Goal: Task Accomplishment & Management: Use online tool/utility

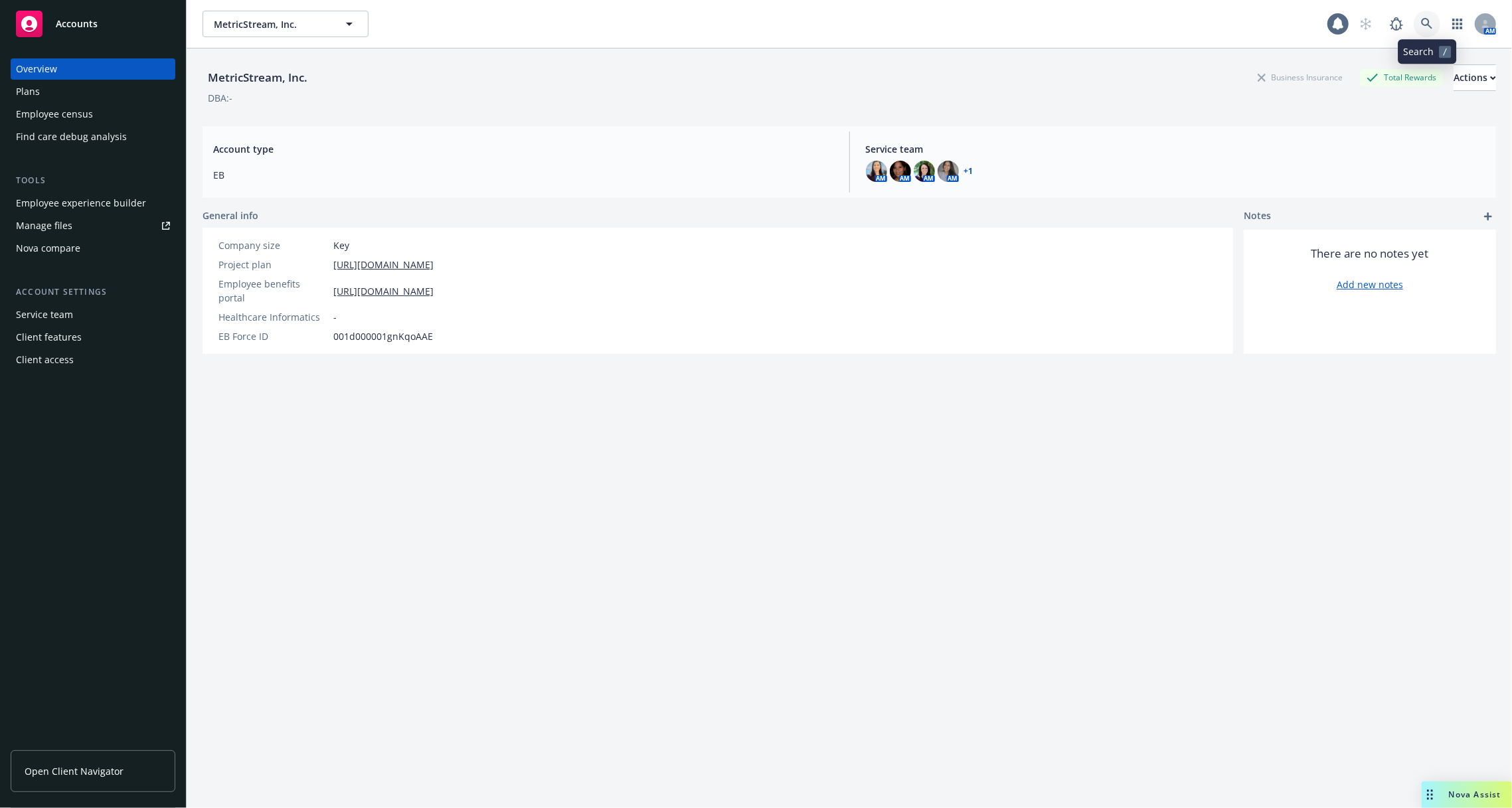
click at [1426, 21] on icon at bounding box center [1426, 24] width 12 height 12
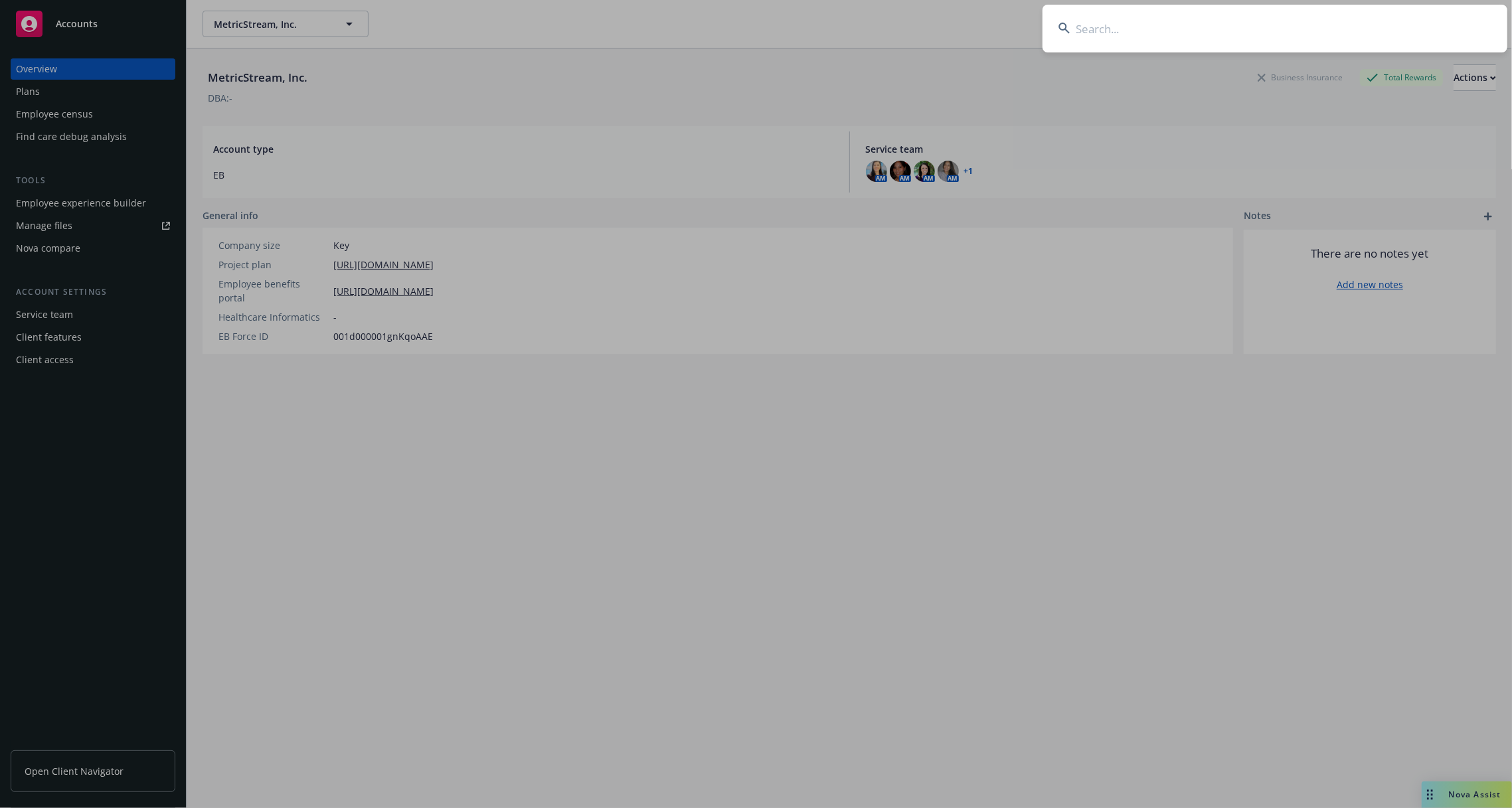
type input "d"
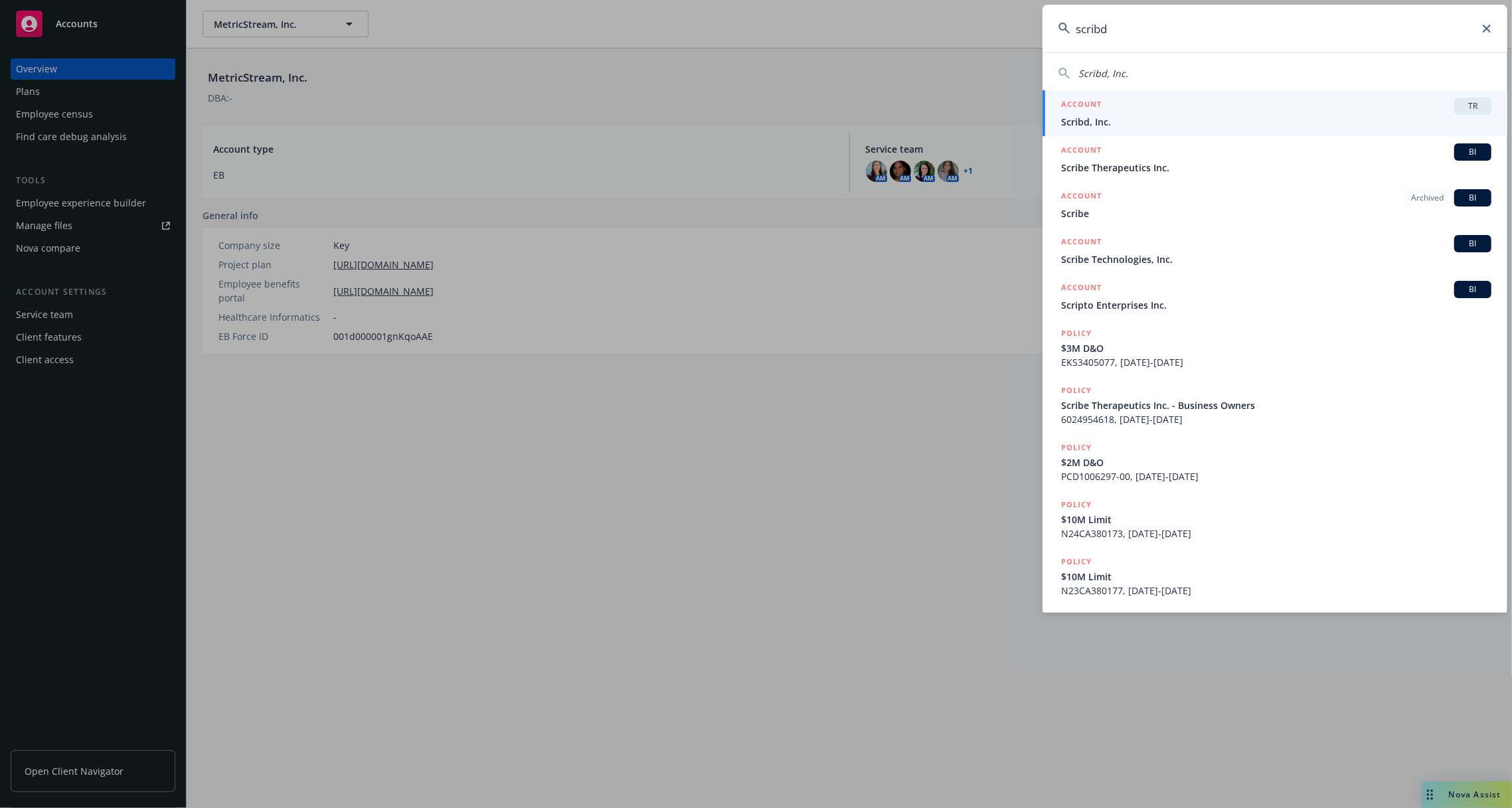
type input "scribd"
click at [1342, 121] on span "Scribd, Inc." at bounding box center [1276, 122] width 430 height 14
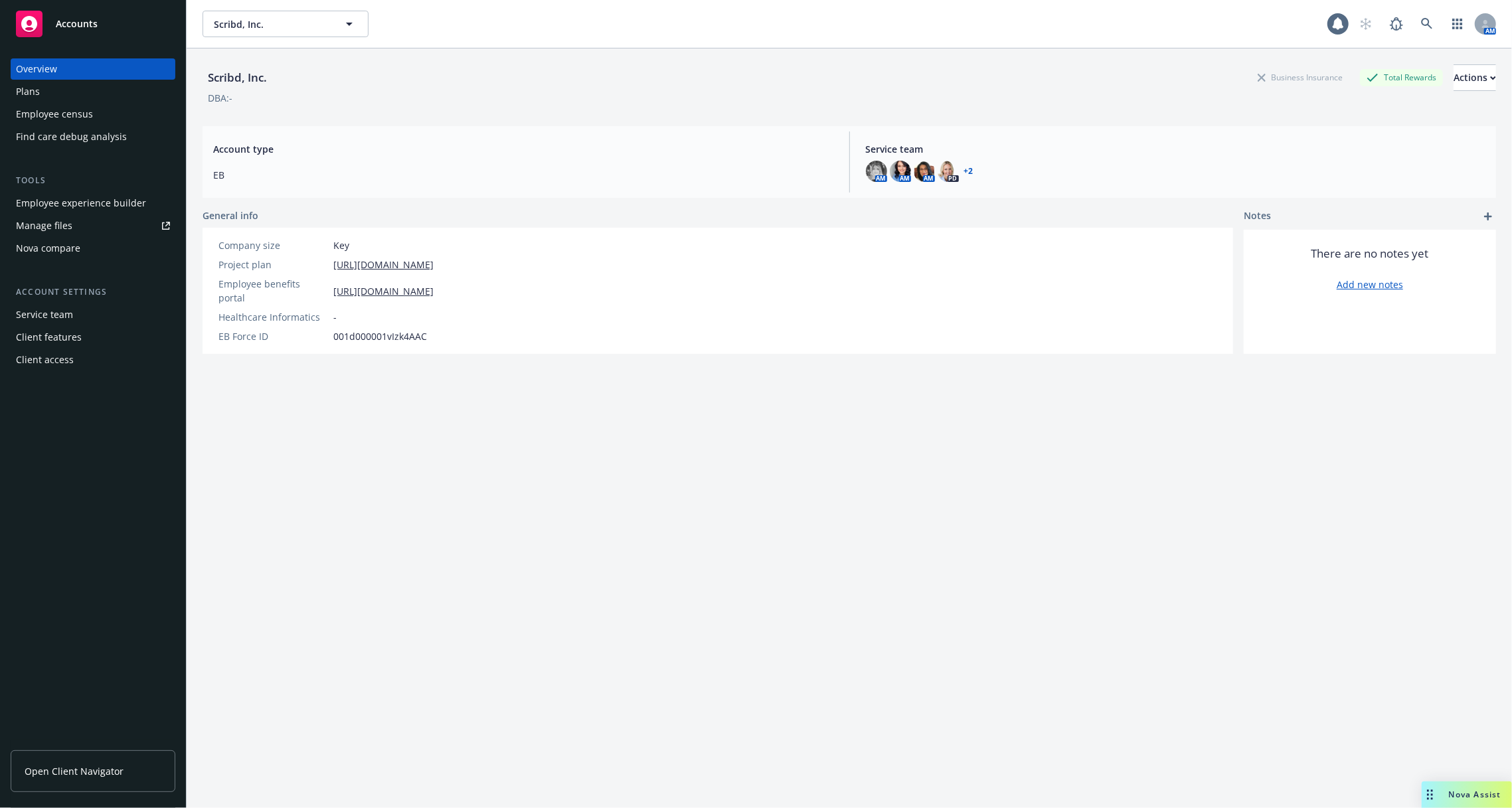
click at [96, 189] on div "Tools Employee experience builder Manage files Nova compare" at bounding box center [93, 216] width 165 height 85
click at [96, 199] on div "Employee experience builder" at bounding box center [81, 203] width 130 height 21
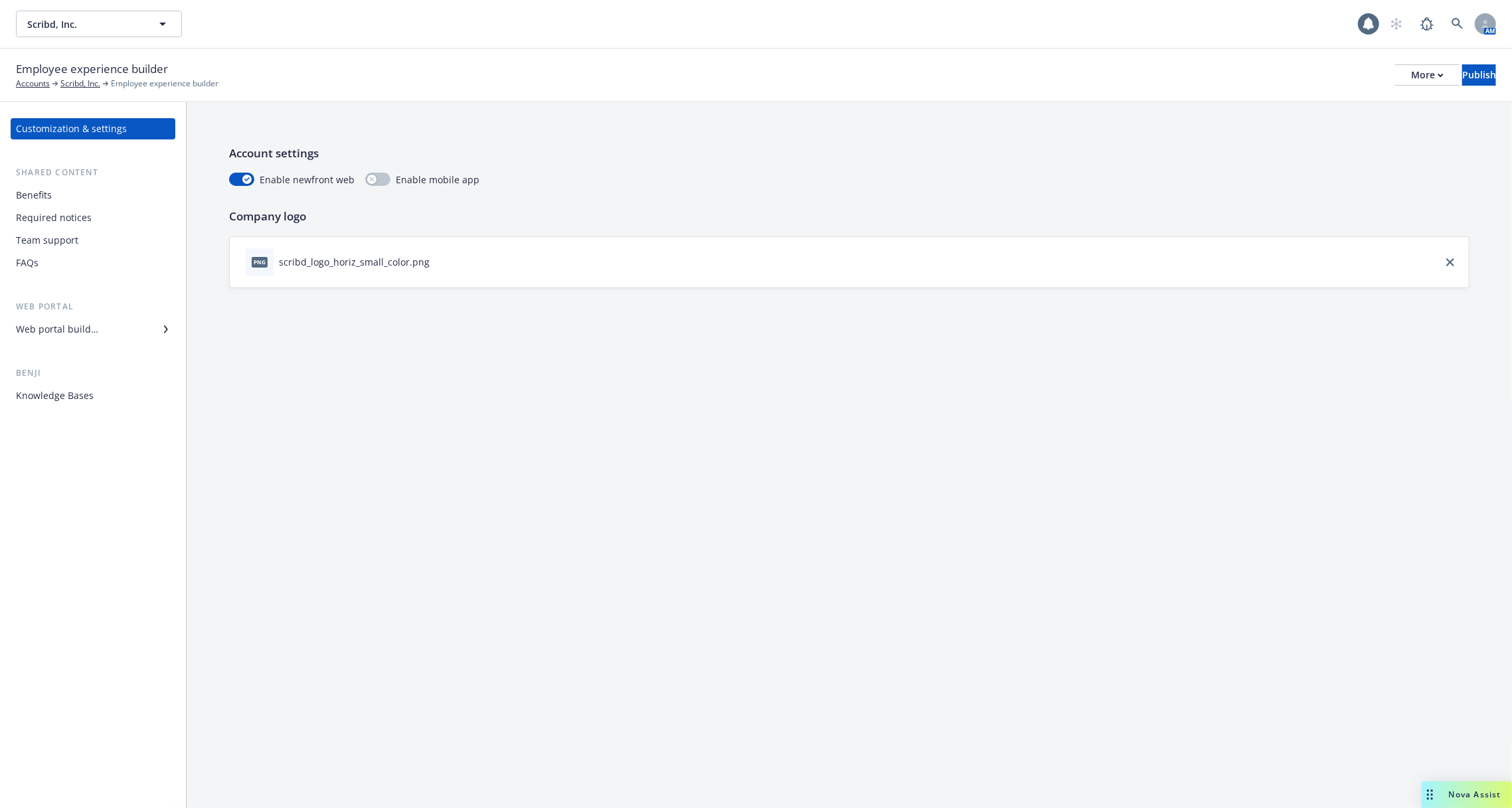
click at [107, 223] on div "Required notices" at bounding box center [93, 217] width 154 height 21
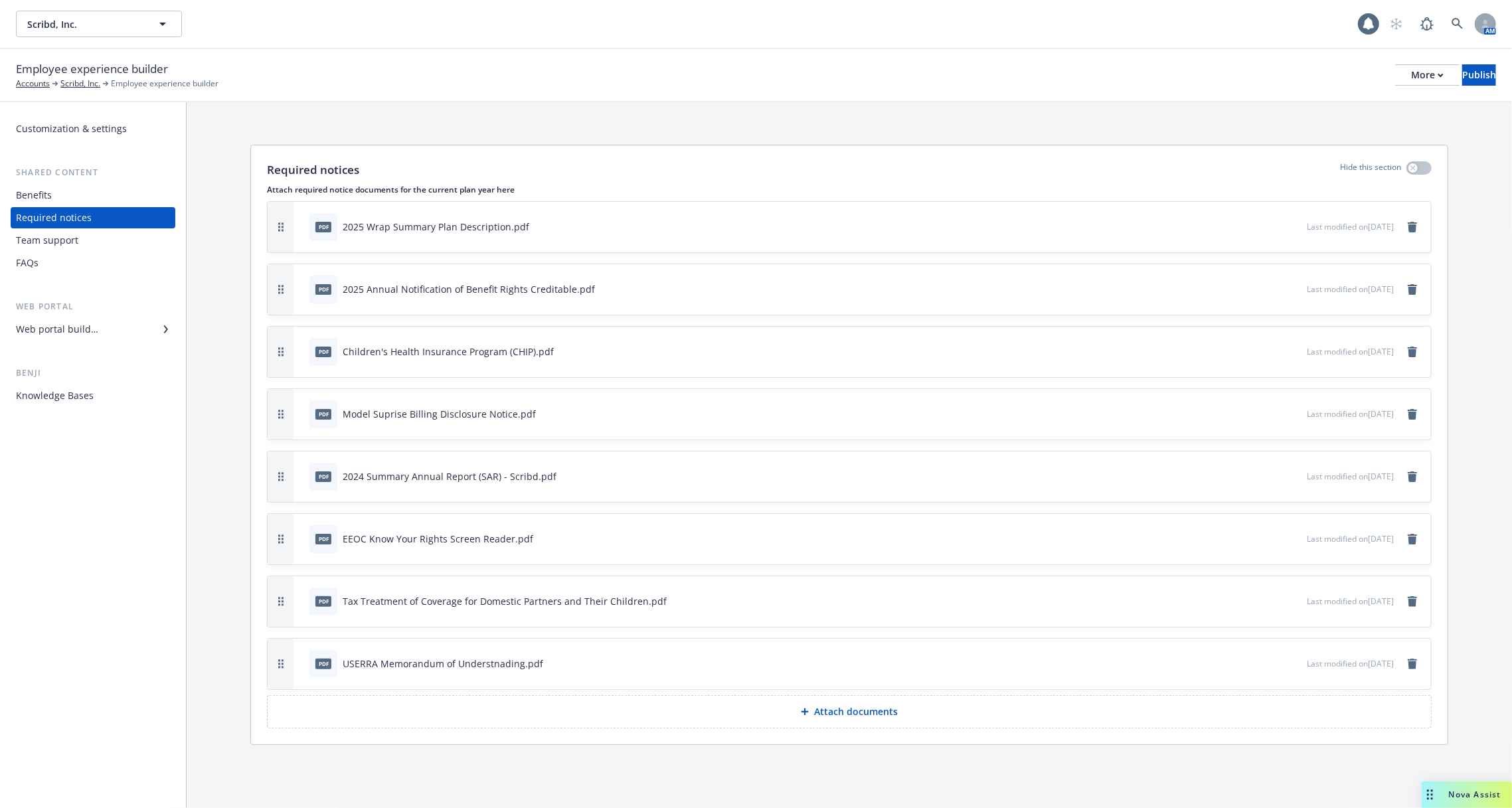
click at [107, 223] on div "Required notices" at bounding box center [93, 217] width 154 height 21
click at [120, 330] on div "Web portal builder" at bounding box center [93, 329] width 154 height 21
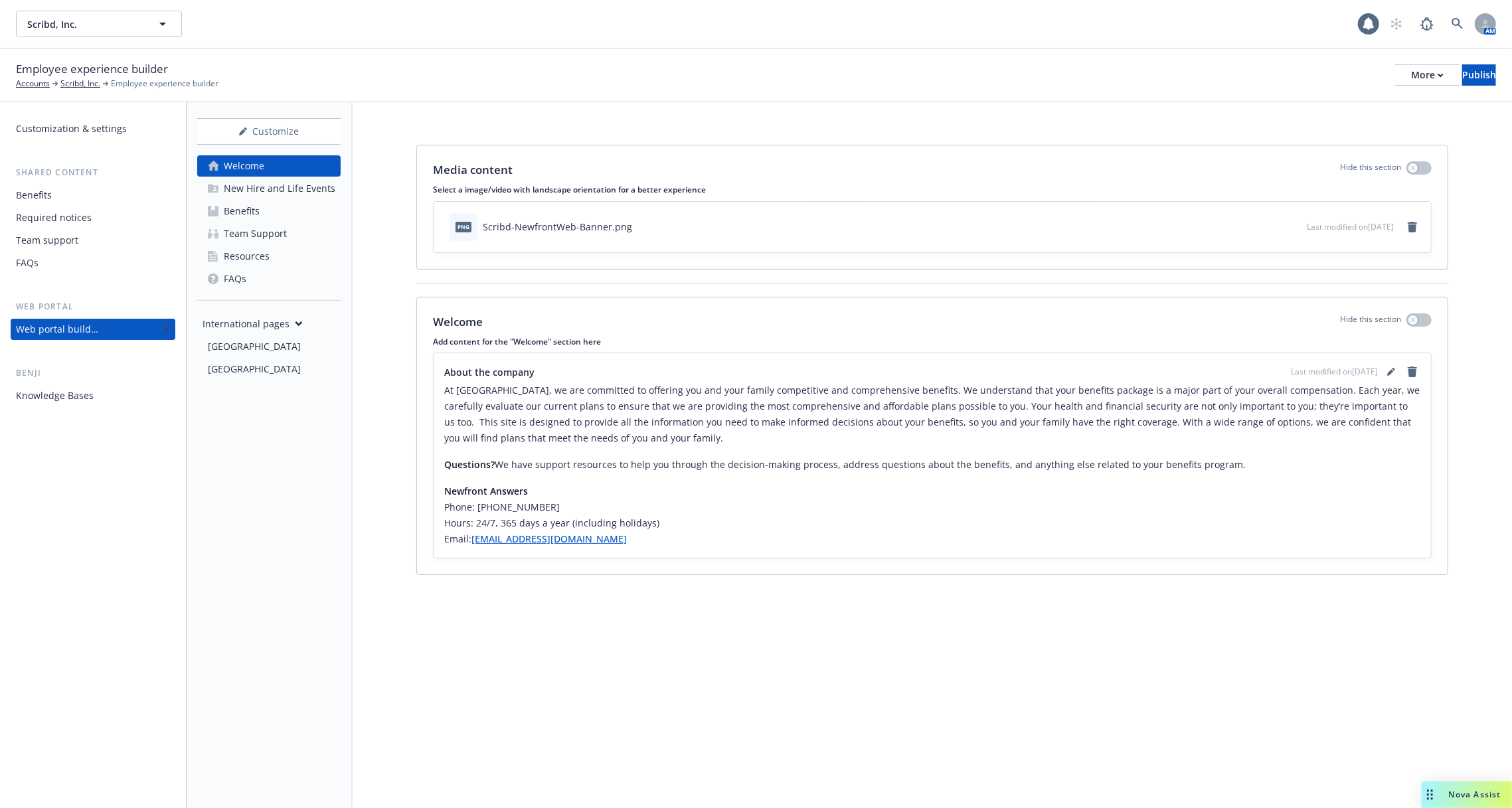
click at [272, 347] on div "[GEOGRAPHIC_DATA]" at bounding box center [271, 346] width 128 height 21
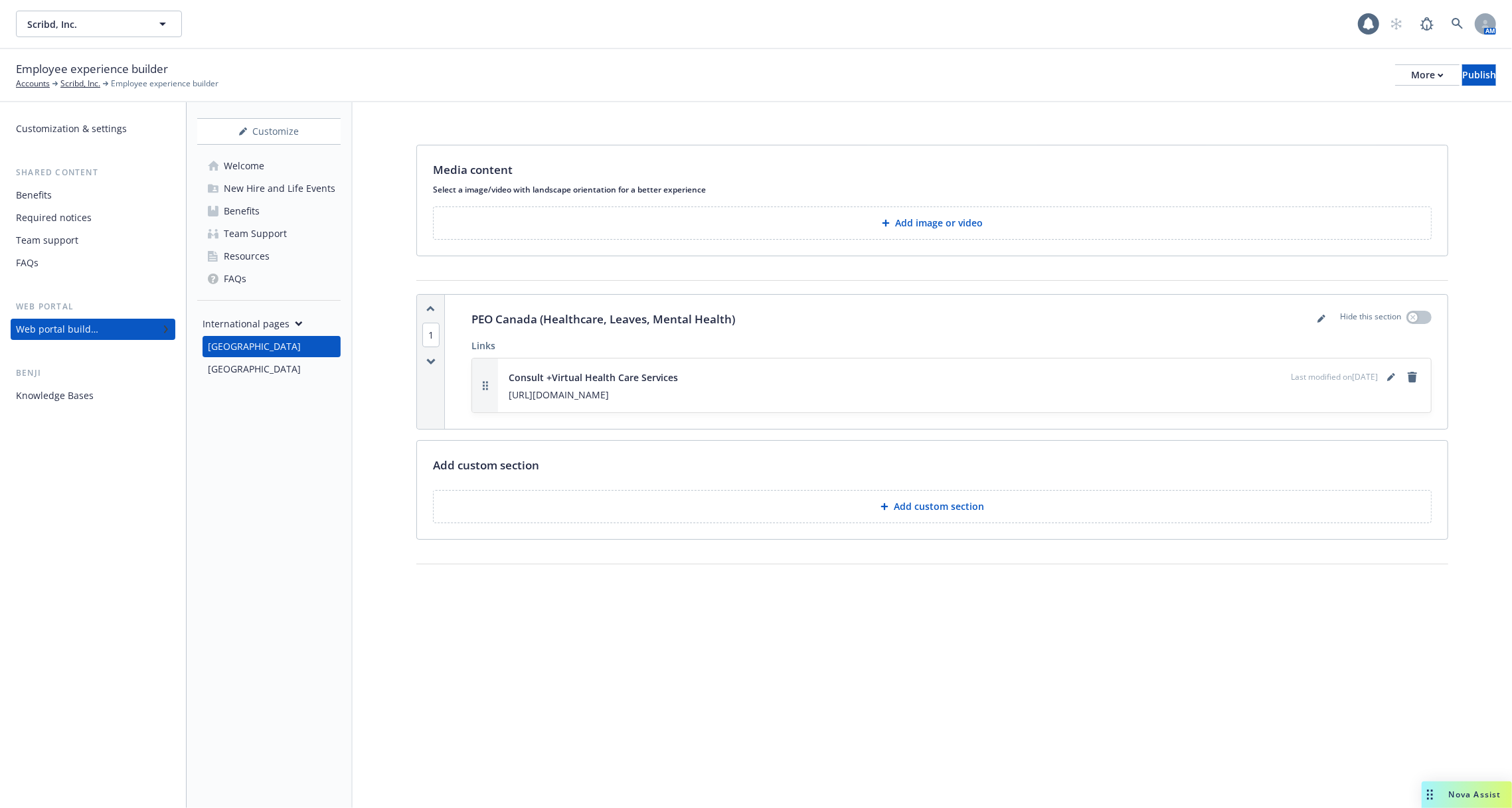
click at [828, 493] on button "Add custom section" at bounding box center [932, 506] width 998 height 33
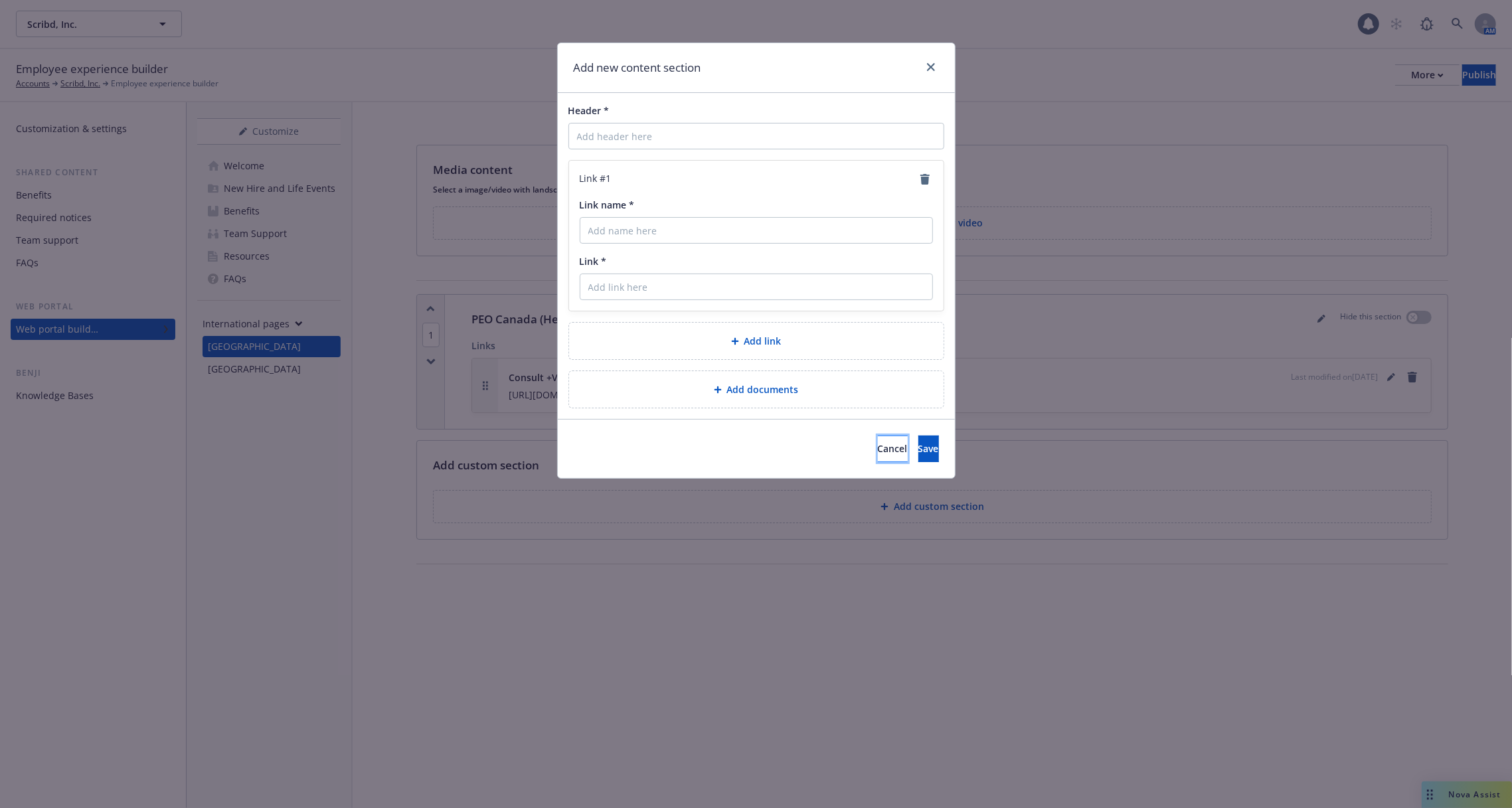
click at [878, 452] on span "Cancel" at bounding box center [893, 448] width 30 height 13
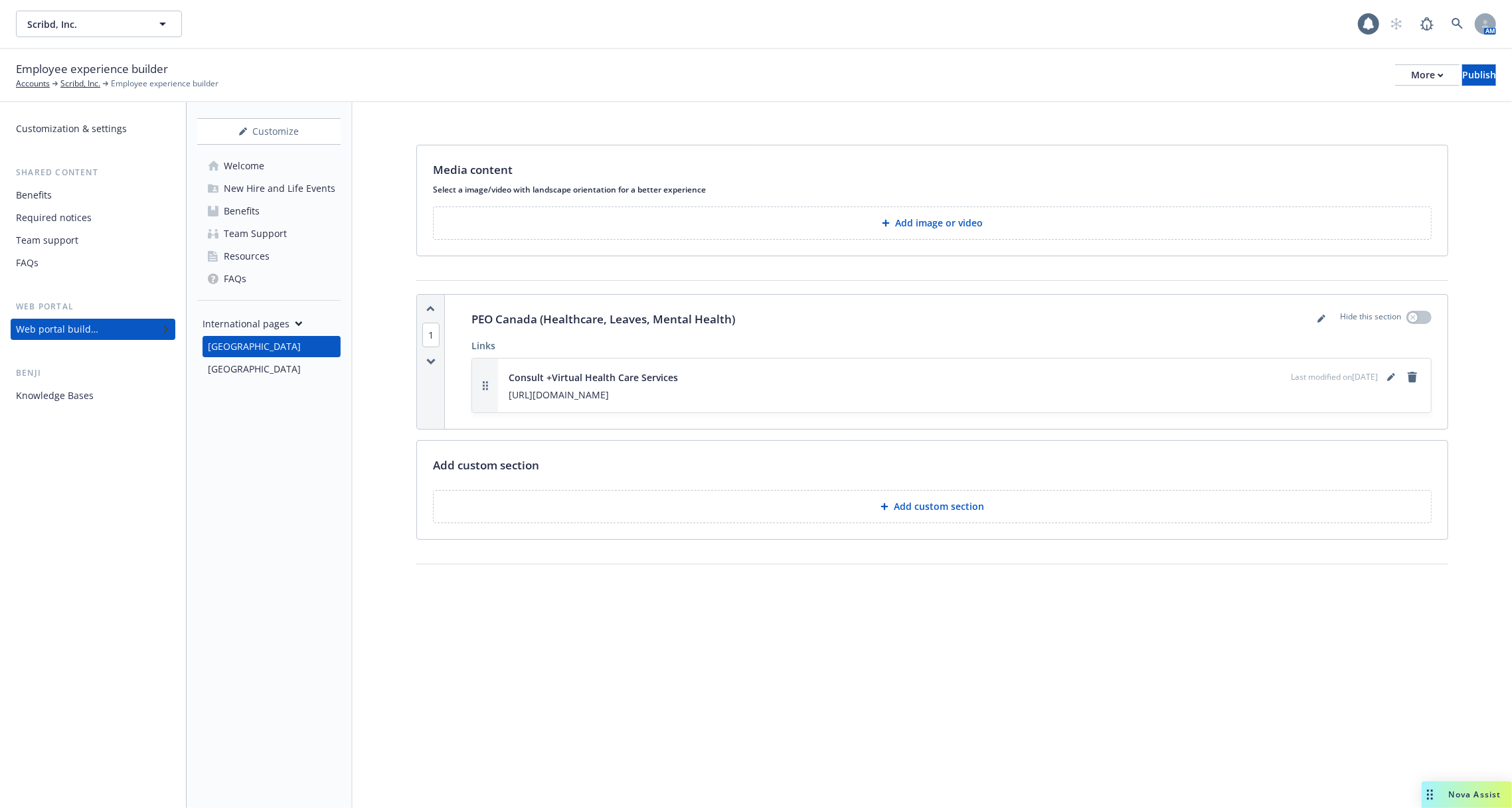
click at [705, 388] on span "[URL][DOMAIN_NAME]" at bounding box center [964, 394] width 912 height 14
click at [953, 492] on button "Add custom section" at bounding box center [932, 506] width 998 height 33
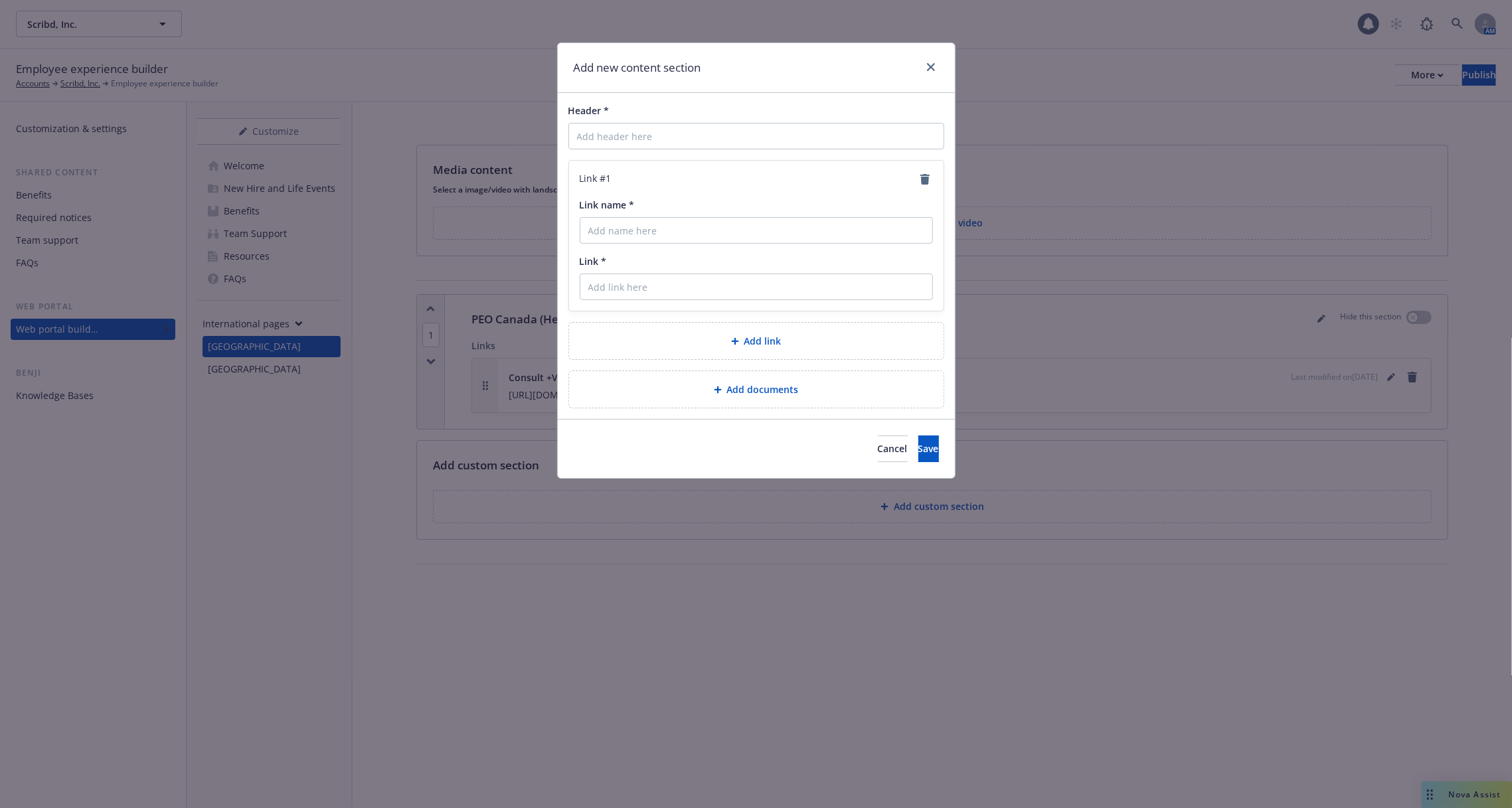
click at [824, 460] on div "Cancel Save" at bounding box center [756, 448] width 397 height 59
click at [878, 448] on span "Cancel" at bounding box center [893, 448] width 30 height 13
